Goal: Find specific page/section: Find specific page/section

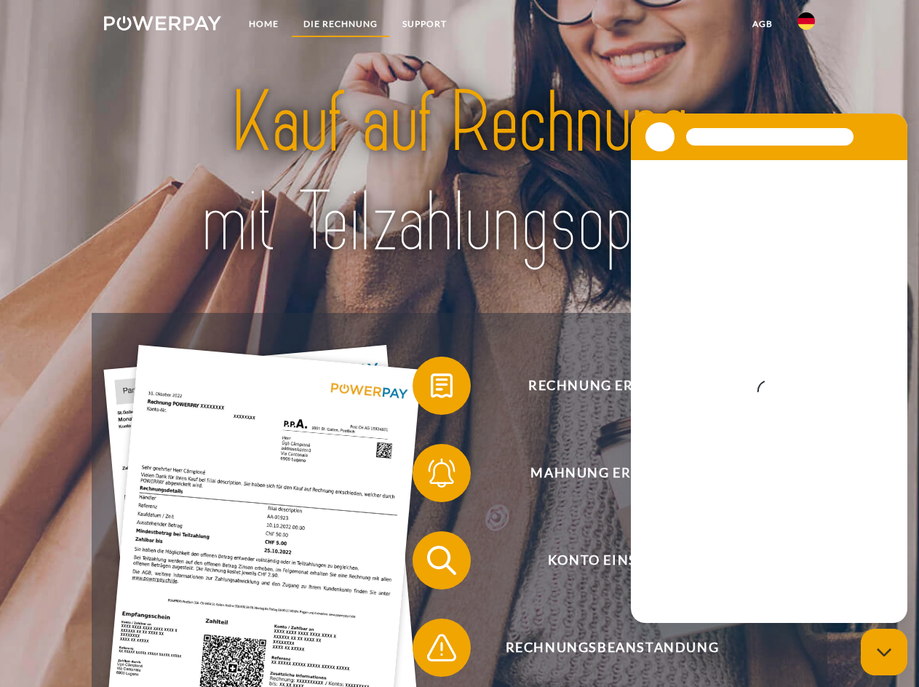
click at [313, 19] on link "DIE RECHNUNG" at bounding box center [340, 24] width 99 height 26
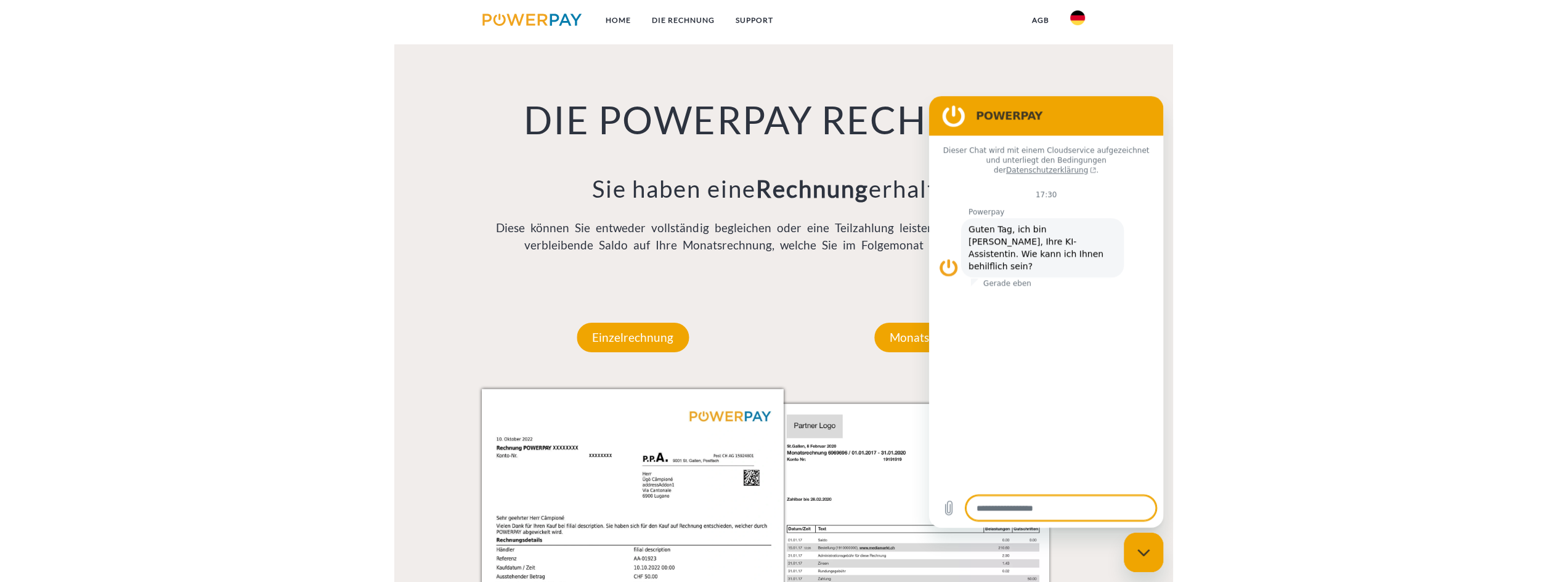
scroll to position [850, 0]
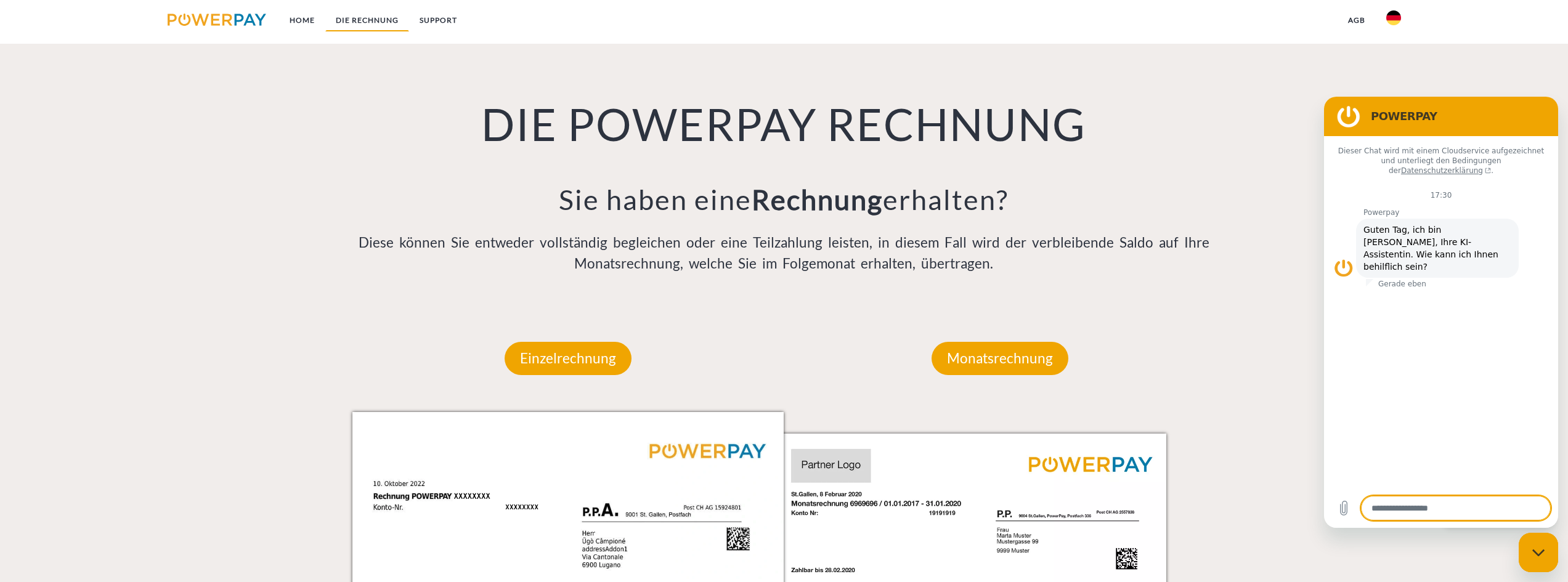
click at [354, 25] on link "DIE RECHNUNG" at bounding box center [367, 20] width 84 height 22
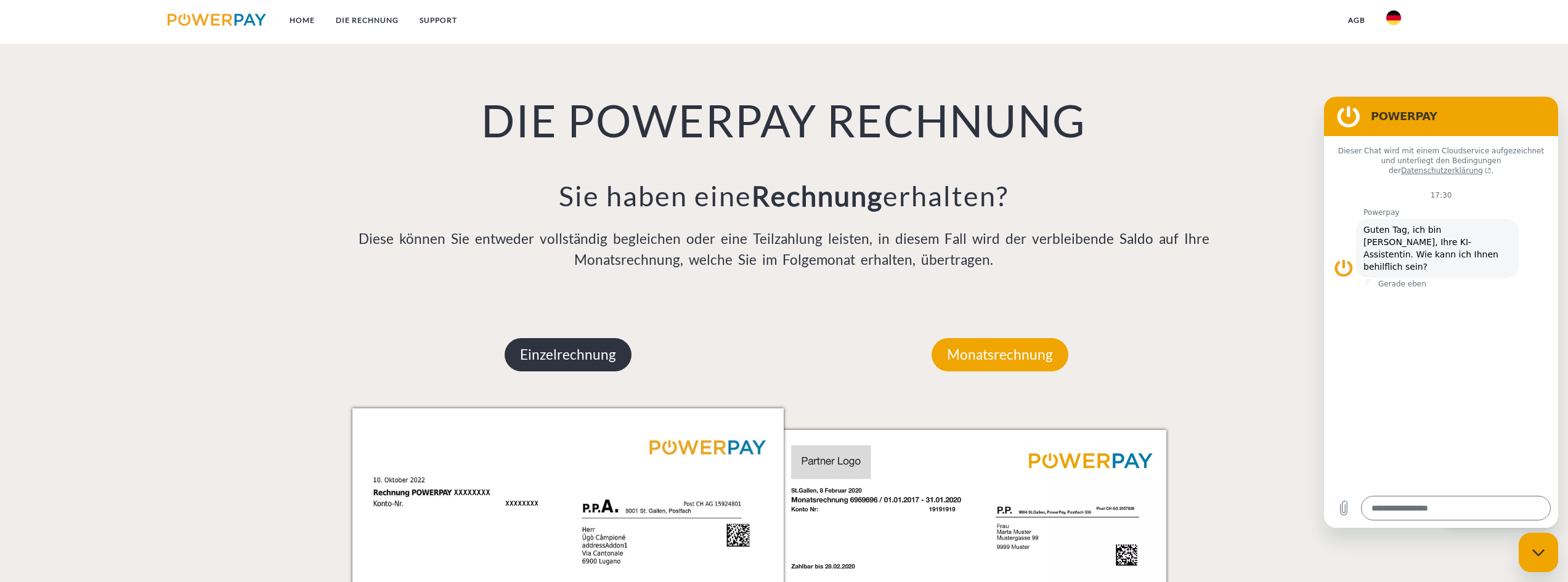
click at [560, 354] on p "Einzelrechnung" at bounding box center [568, 354] width 127 height 33
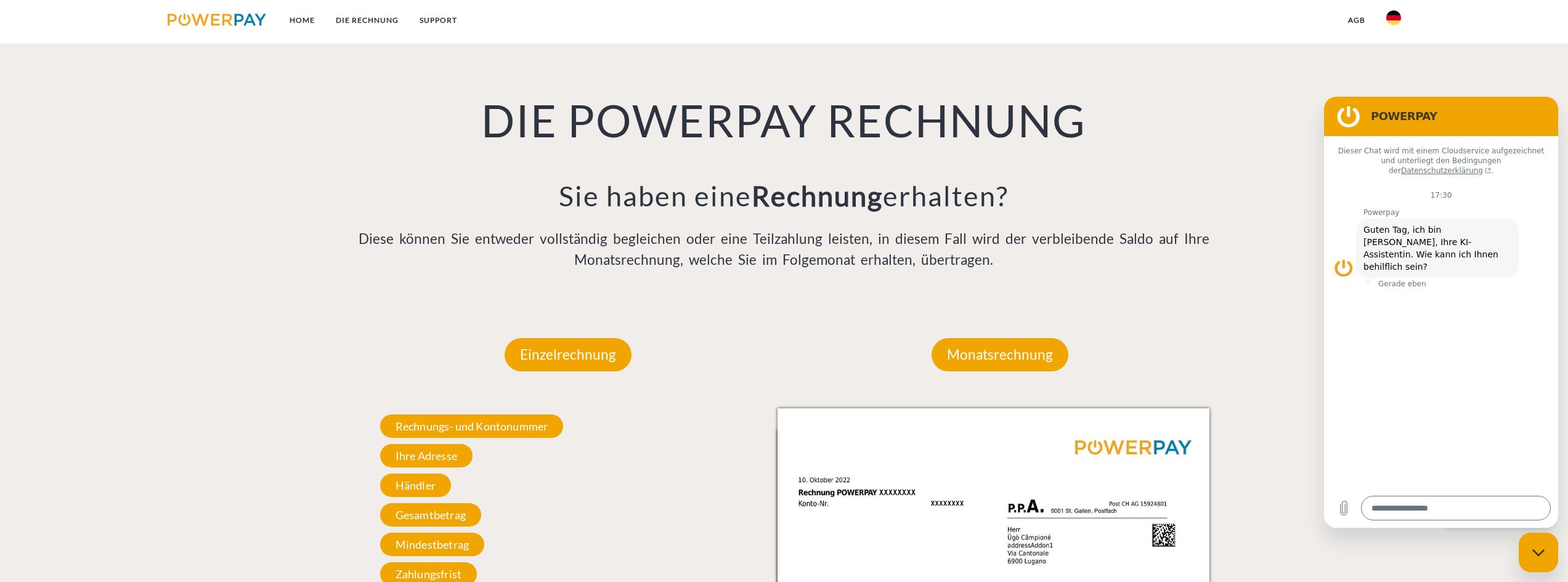
click at [777, 22] on img at bounding box center [1393, 17] width 14 height 14
click at [777, 87] on img at bounding box center [1393, 89] width 14 height 14
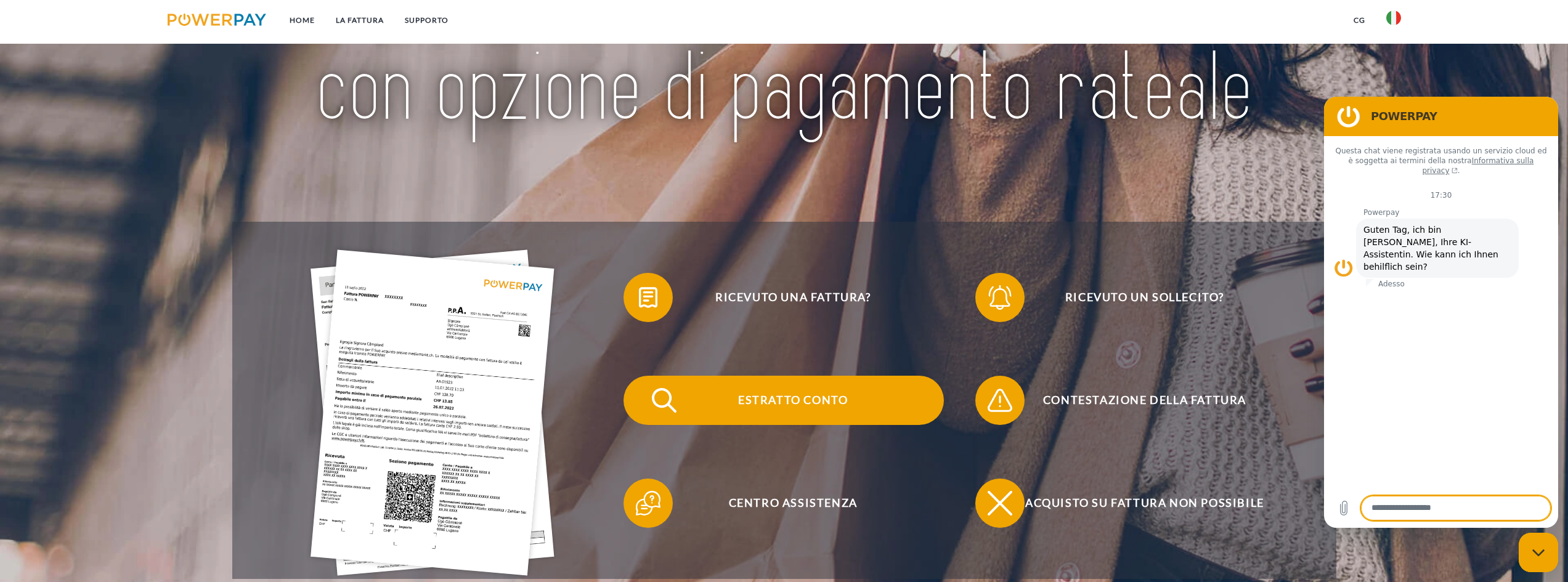
click at [754, 406] on span "Estratto conto" at bounding box center [792, 400] width 302 height 49
